Goal: Check status: Check status

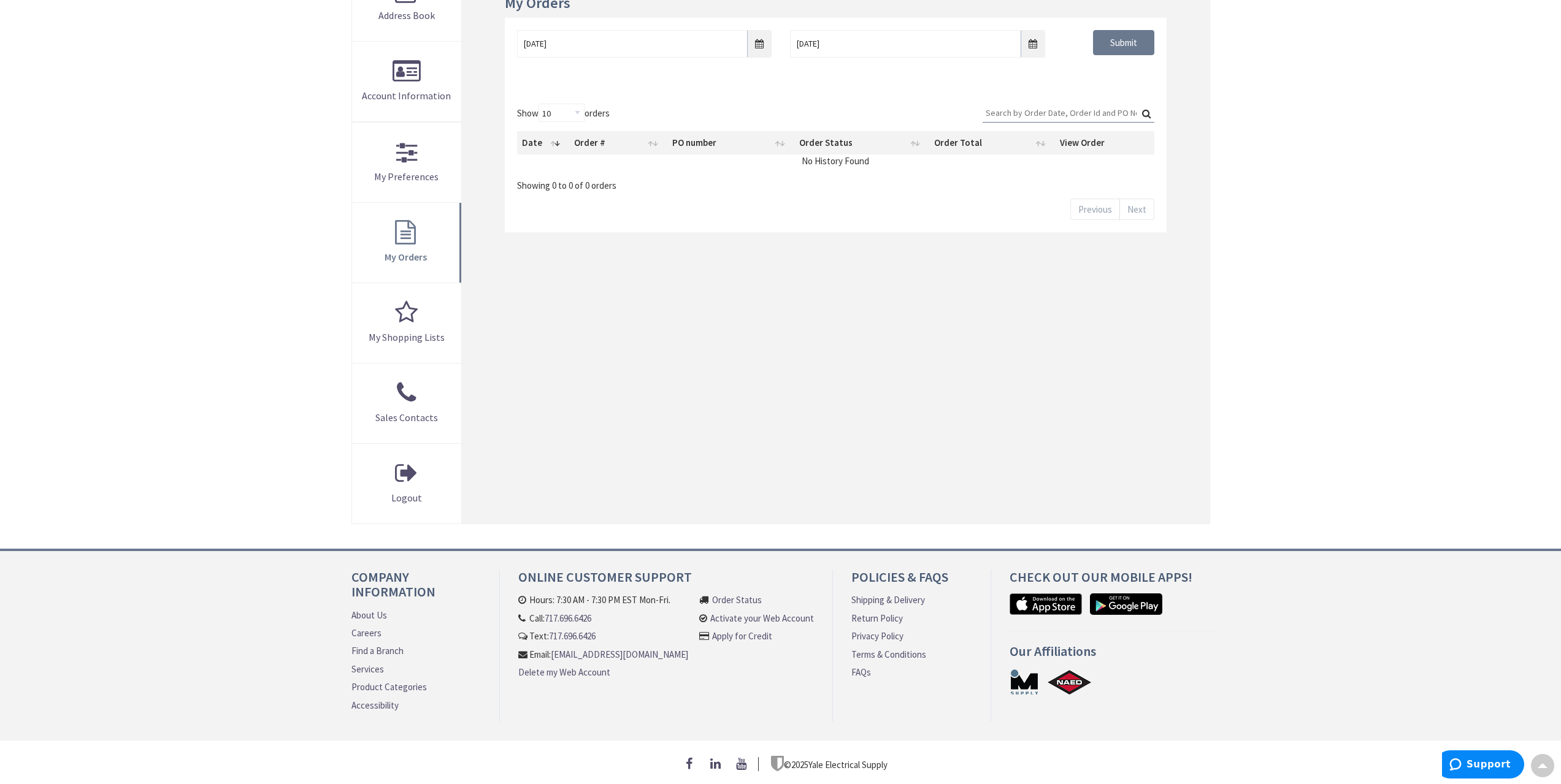
type input "[GEOGRAPHIC_DATA], [GEOGRAPHIC_DATA]"
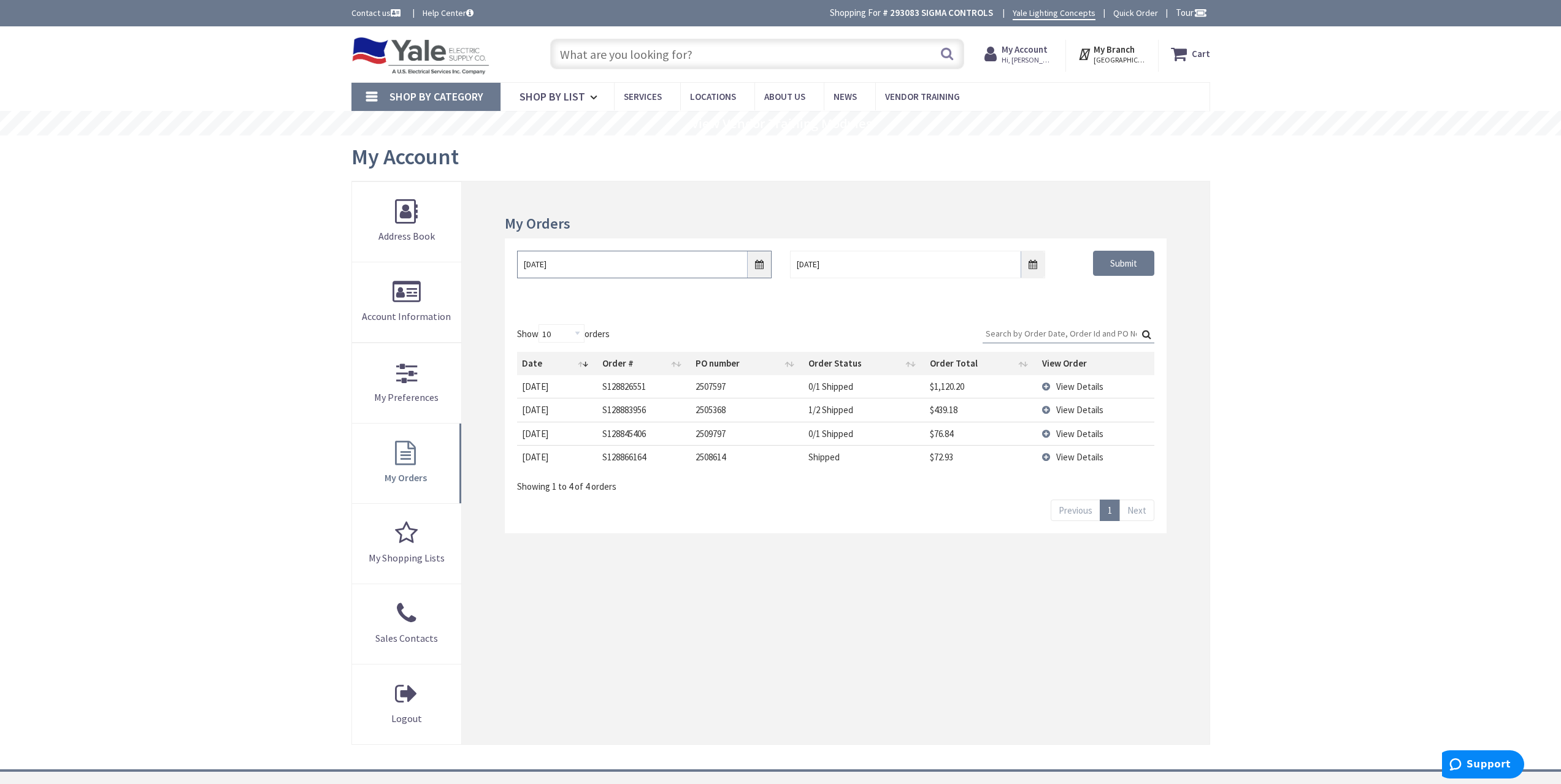
click at [754, 259] on input "[DATE]" at bounding box center [644, 264] width 254 height 28
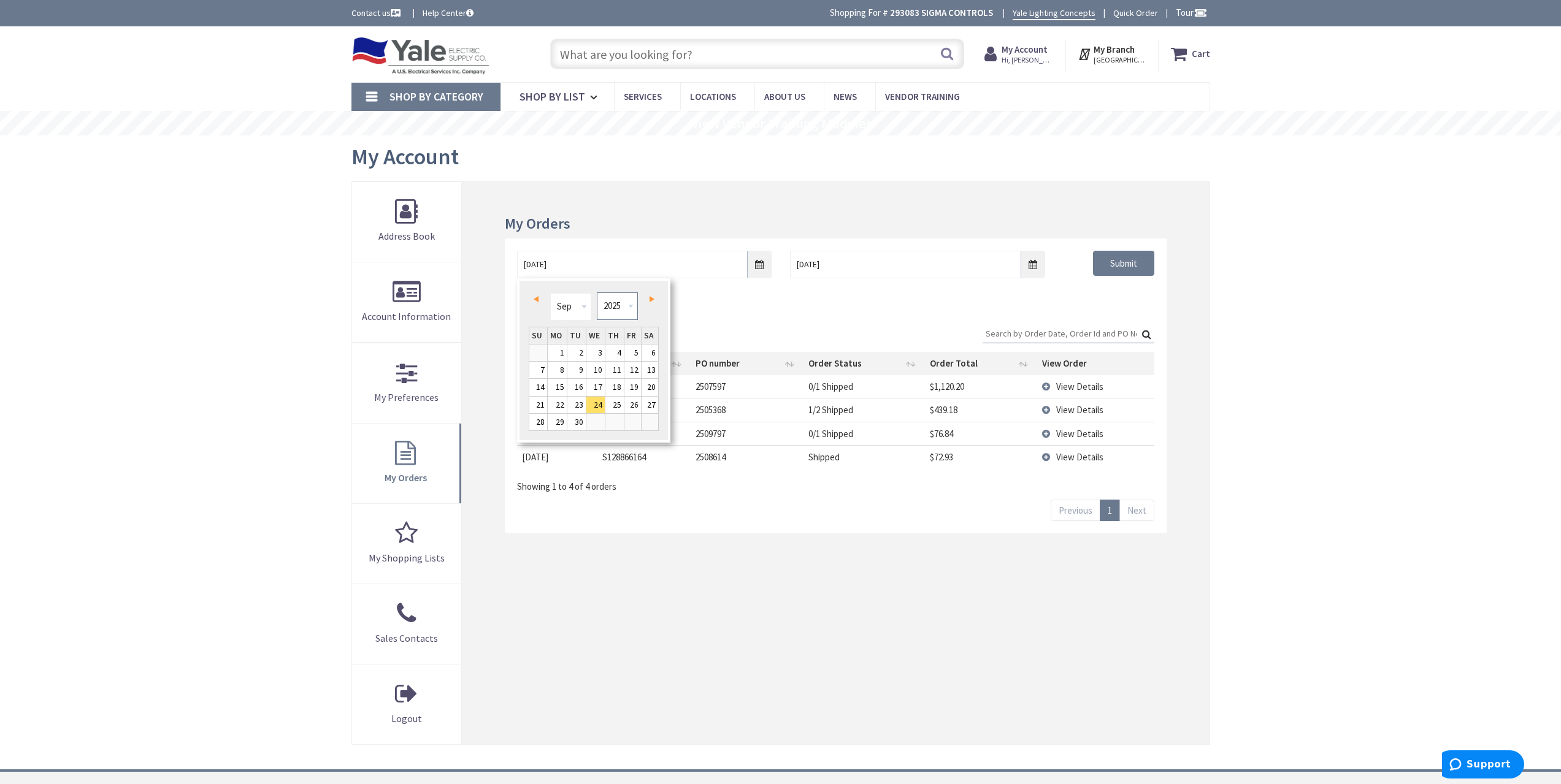
click at [610, 307] on select "1980 1981 1982 1983 1984 1985 1986 1987 1988 1989 1990 1991 1992 1993 1994 1995…" at bounding box center [617, 306] width 41 height 28
type input "[DATE]"
click at [1115, 318] on div "Show 10 25 50 100 orders Search: Date Order # PO number Order Status Order Tota…" at bounding box center [835, 423] width 662 height 222
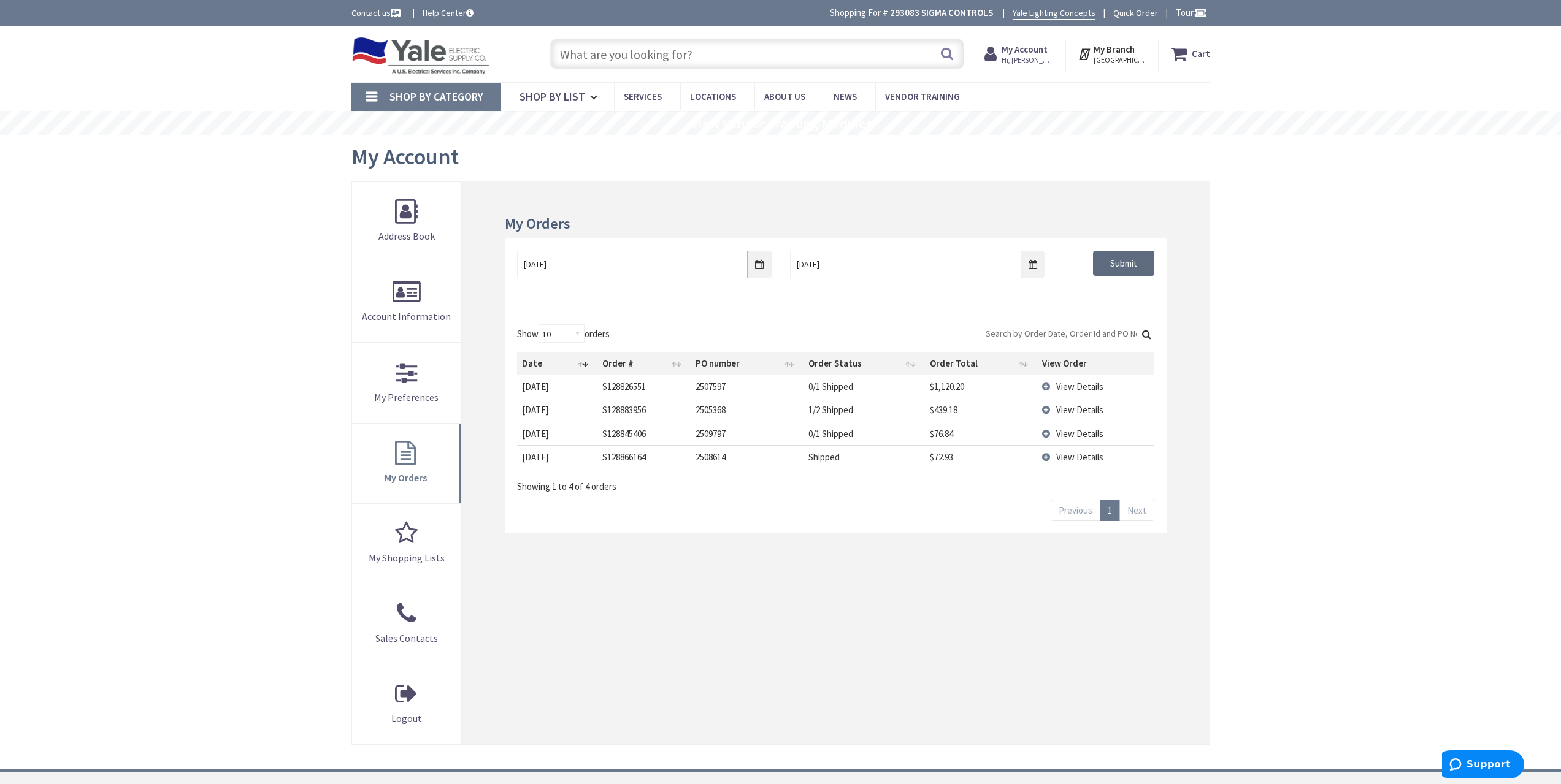
click at [1115, 268] on input "Submit" at bounding box center [1124, 264] width 62 height 26
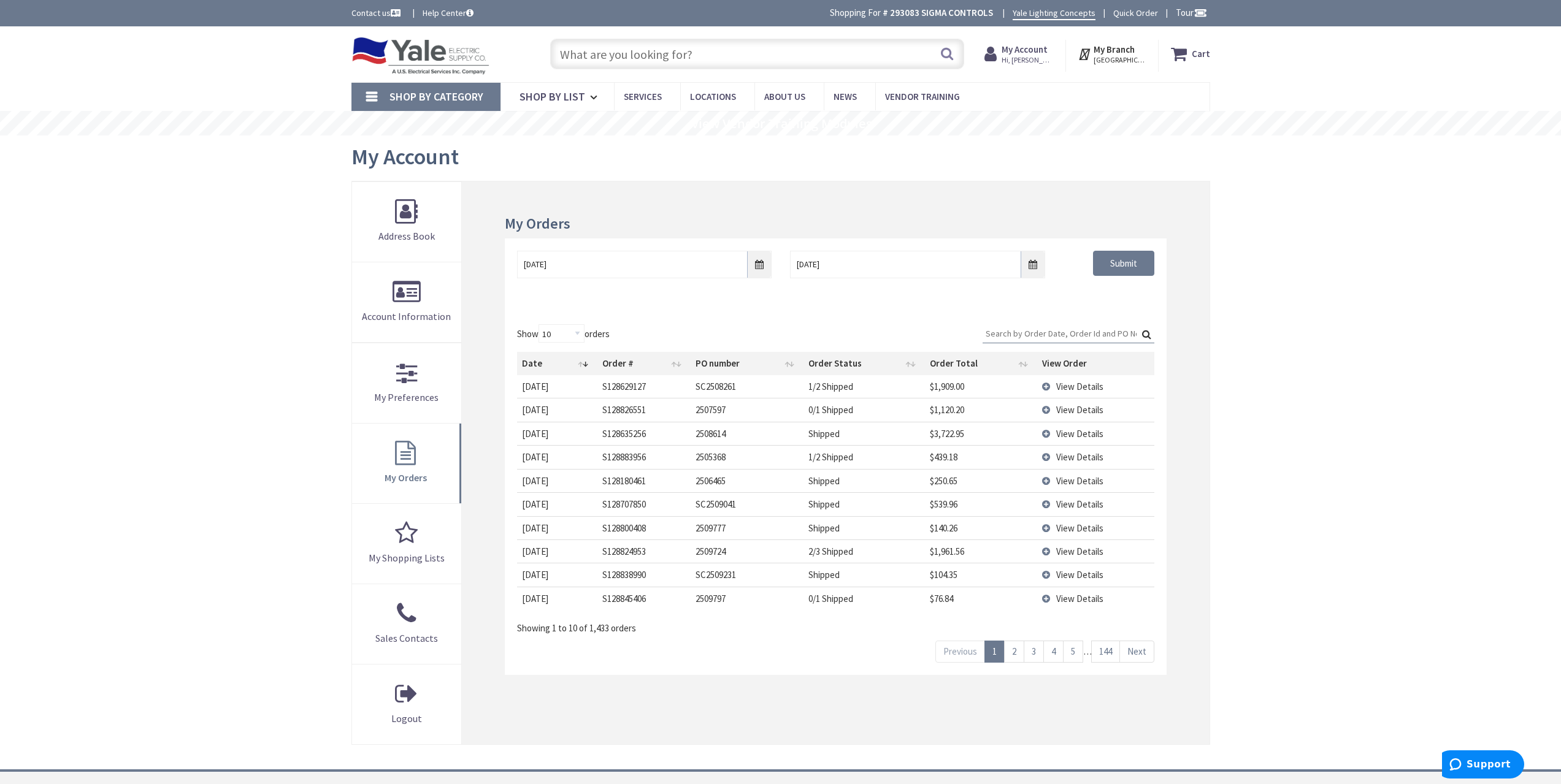
click at [1090, 402] on td "View Details" at bounding box center [1095, 410] width 117 height 23
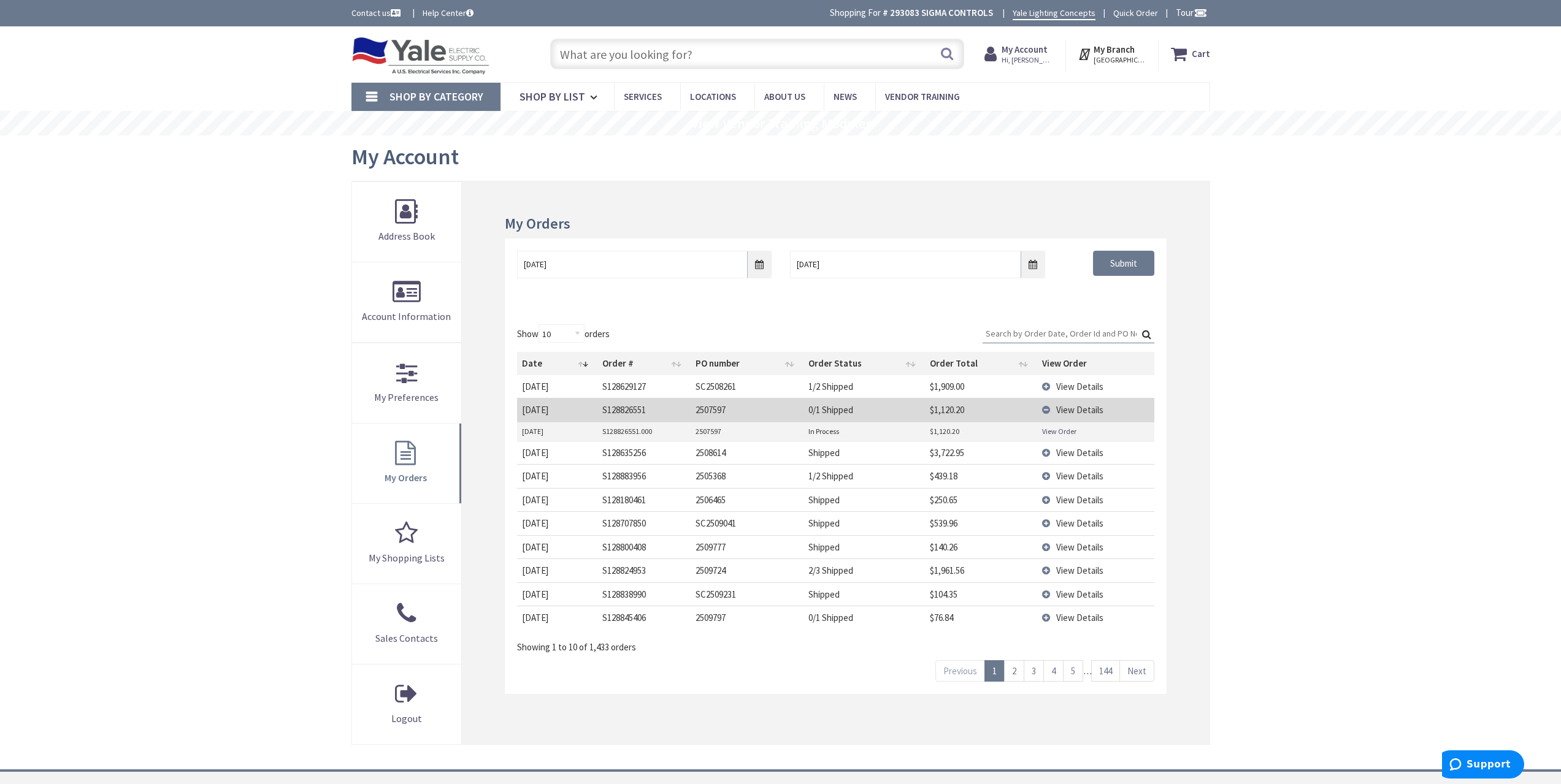
click at [1090, 402] on td "View Details" at bounding box center [1095, 410] width 117 height 23
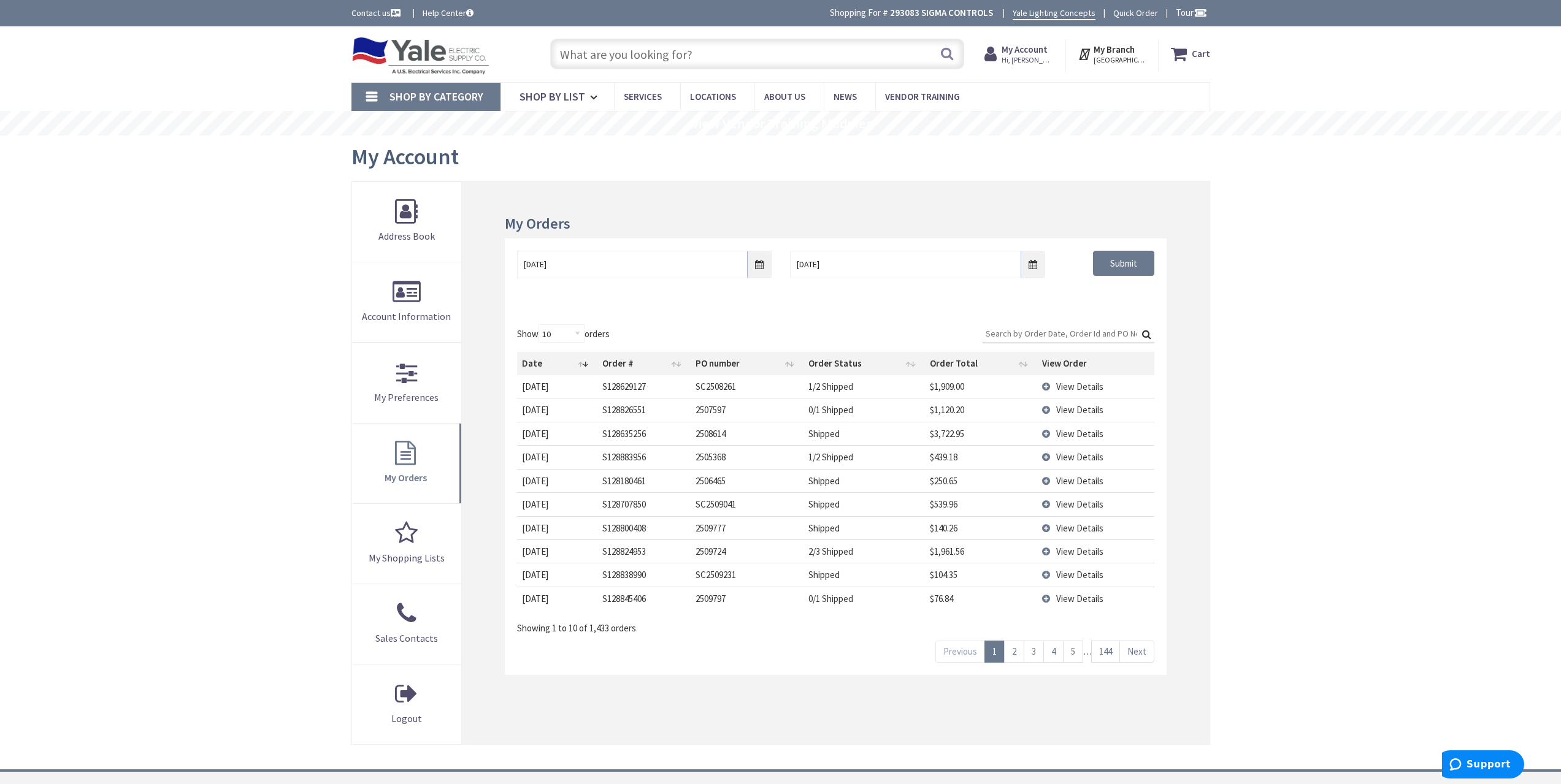
click at [1084, 384] on span "View Details" at bounding box center [1080, 387] width 48 height 12
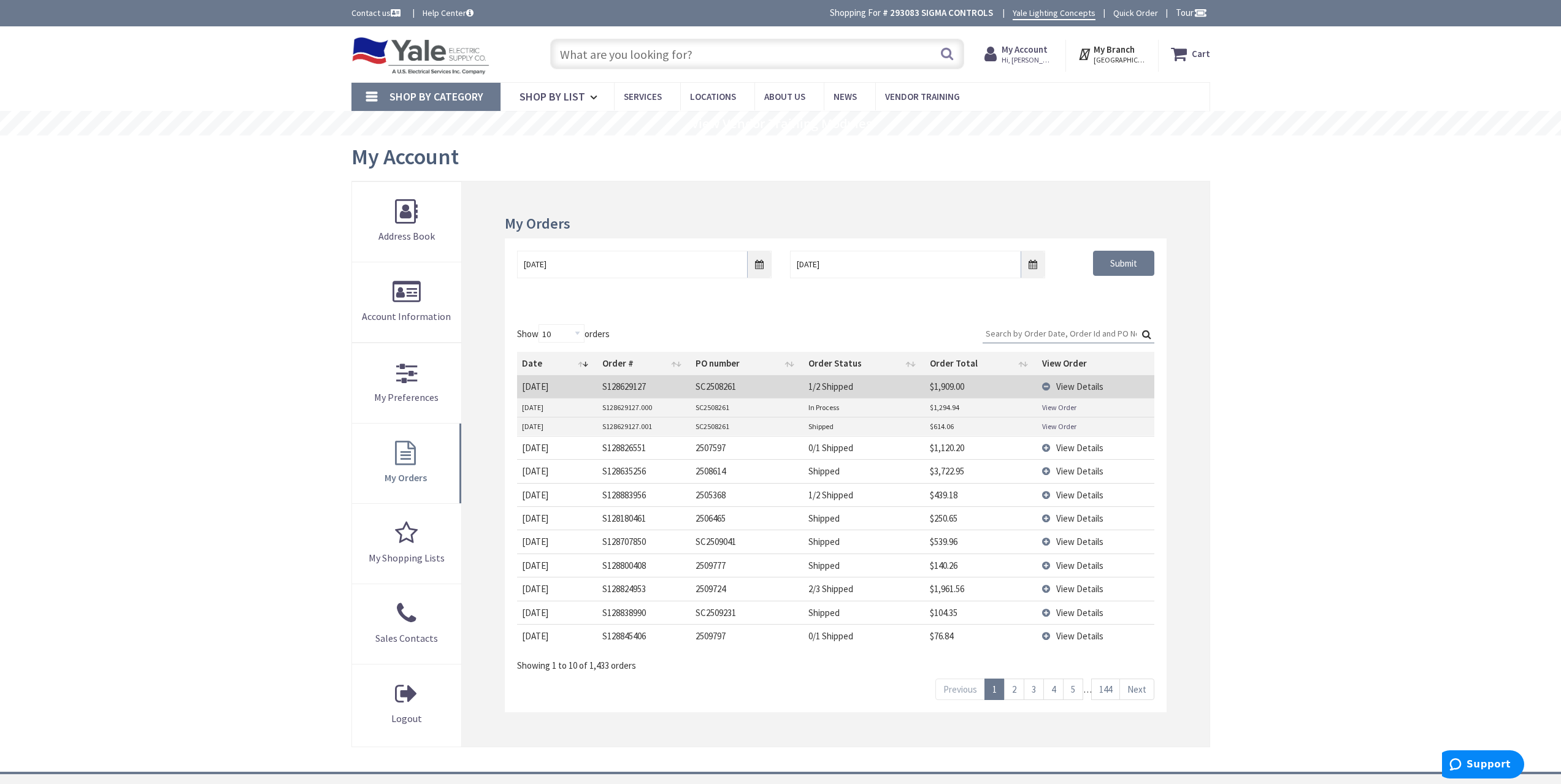
click at [1076, 384] on span "View Details" at bounding box center [1080, 387] width 48 height 12
